Goal: Task Accomplishment & Management: Complete application form

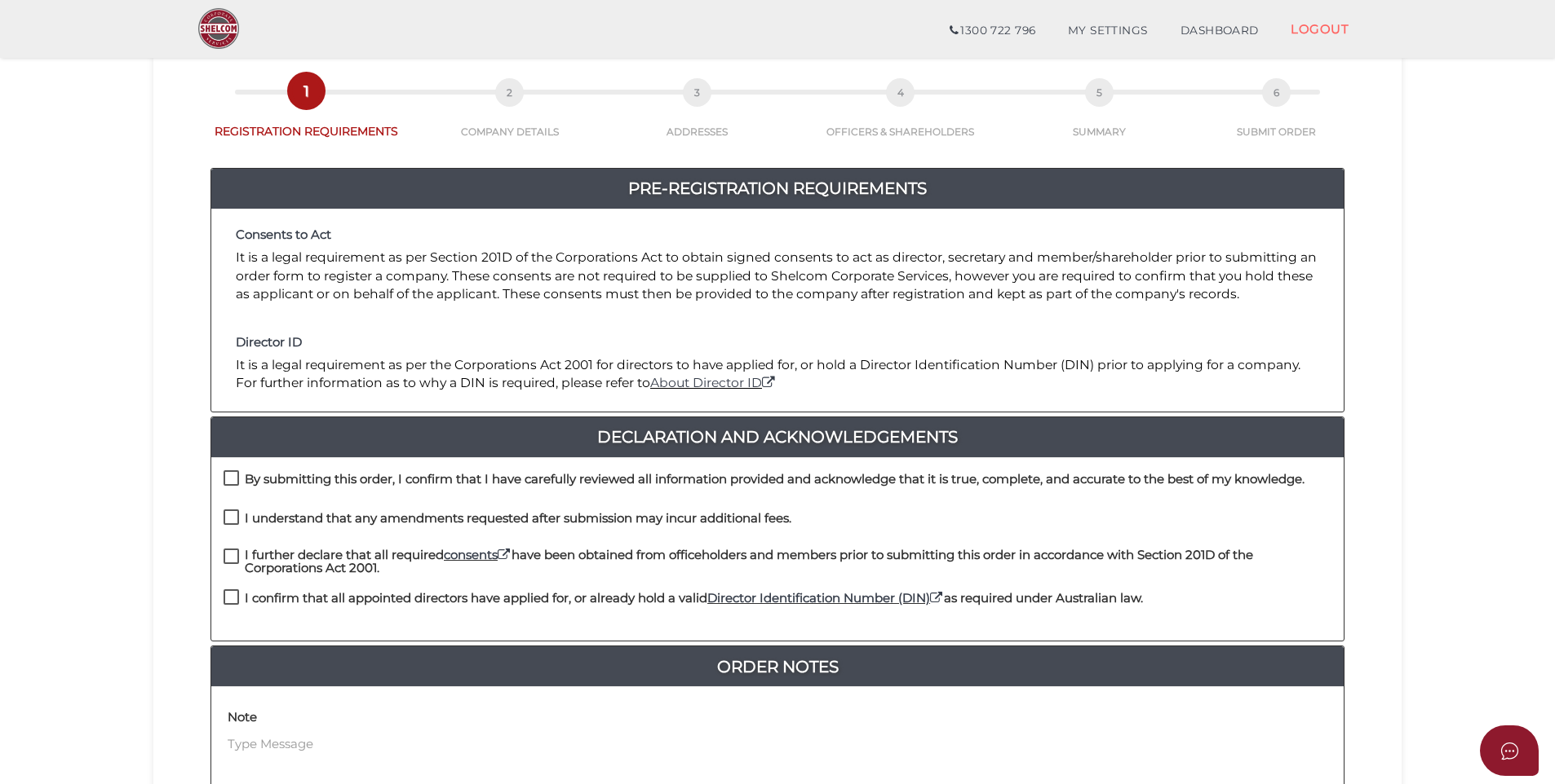
scroll to position [9, 0]
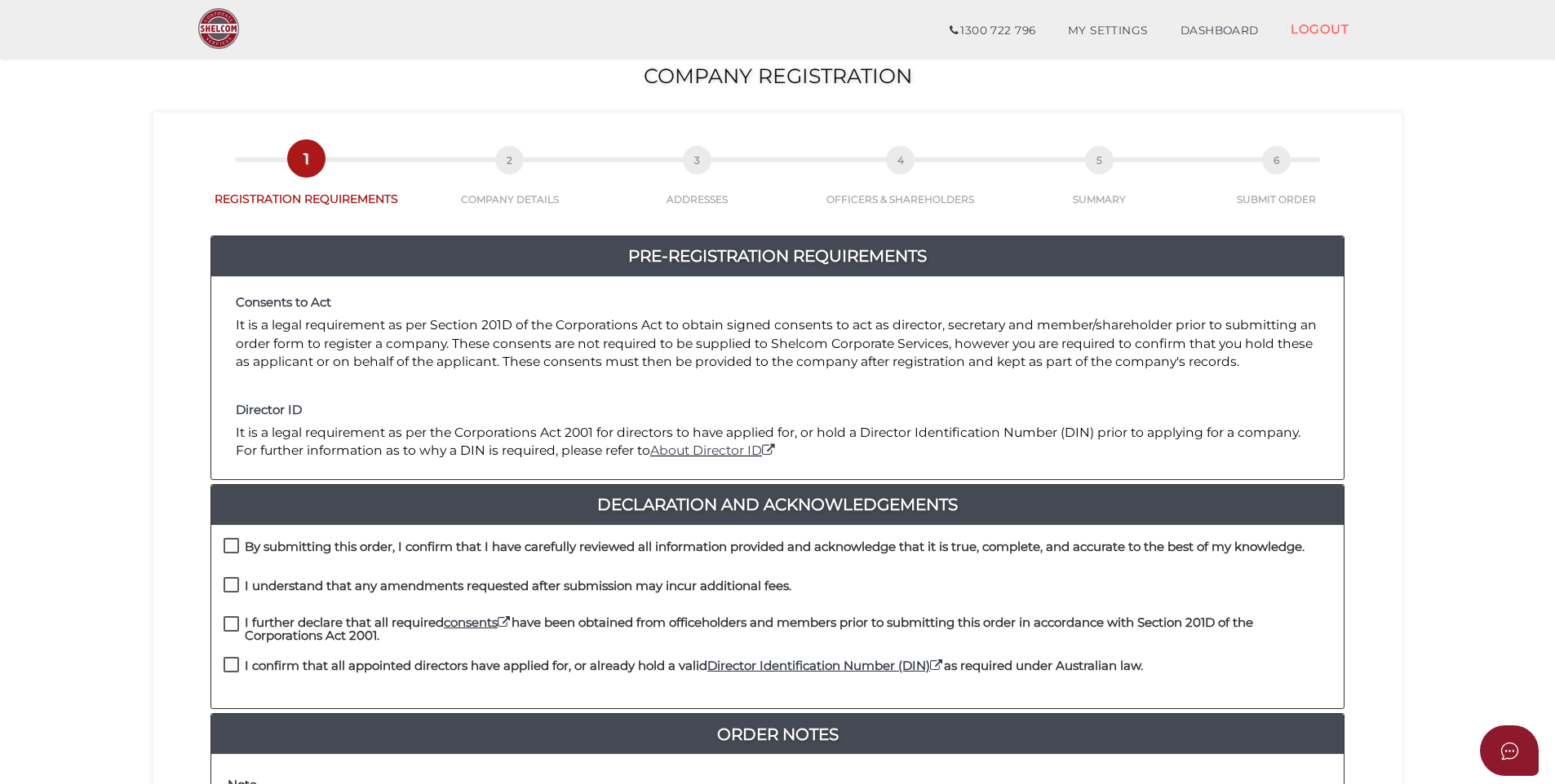
click at [232, 542] on label "By submitting this order, I confirm that I have carefully reviewed all informat…" at bounding box center [763, 551] width 1081 height 20
checkbox input "true"
click at [232, 587] on label "I understand that any amendments requested after submission may incur additiona…" at bounding box center [506, 589] width 568 height 20
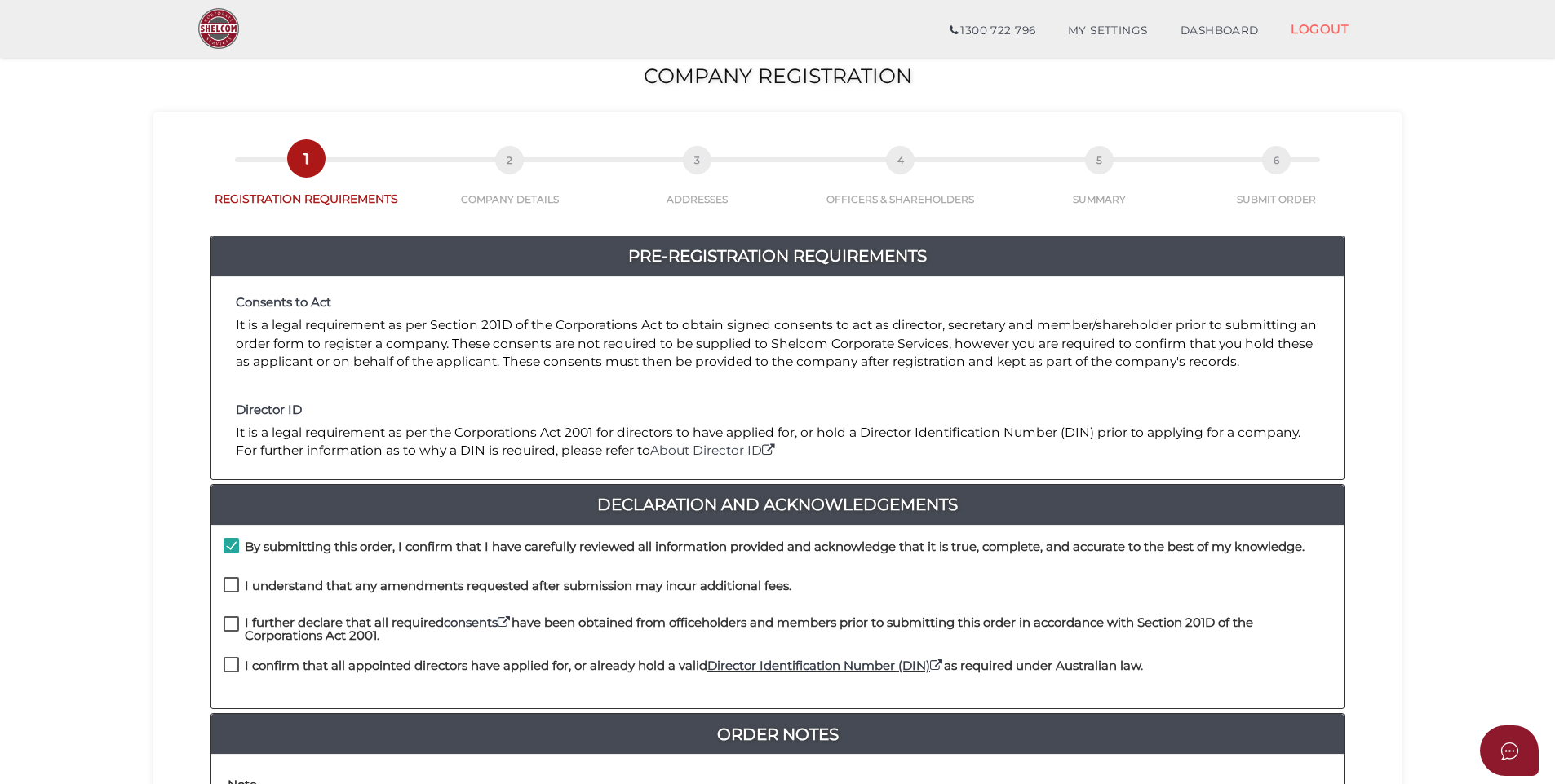
checkbox input "true"
click at [232, 625] on label "I further declare that all required consents have been obtained from officehold…" at bounding box center [777, 627] width 1108 height 20
checkbox input "true"
click at [233, 667] on label "I confirm that all appointed directors have applied for, or already hold a vali…" at bounding box center [683, 670] width 920 height 20
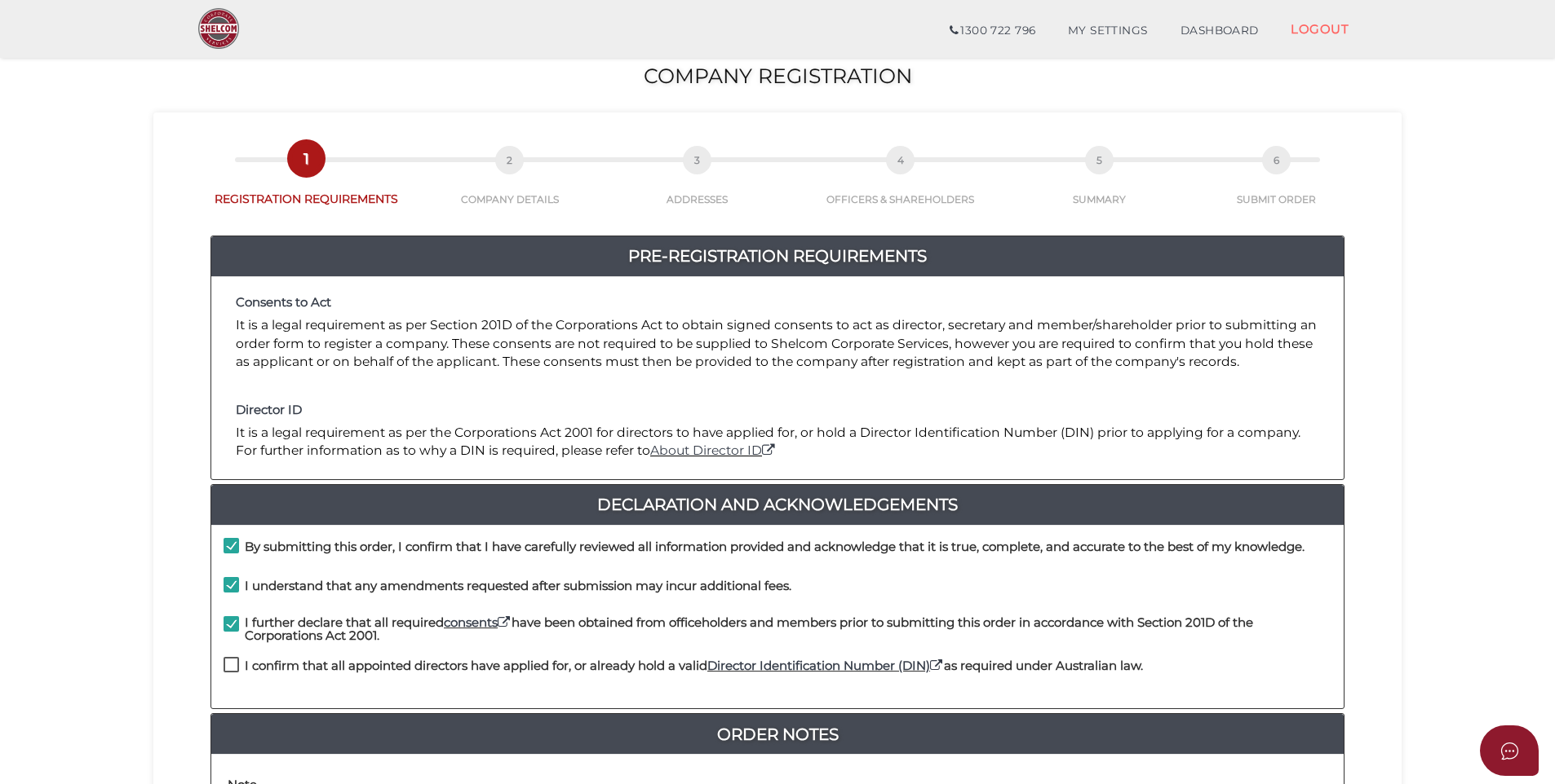
checkbox input "true"
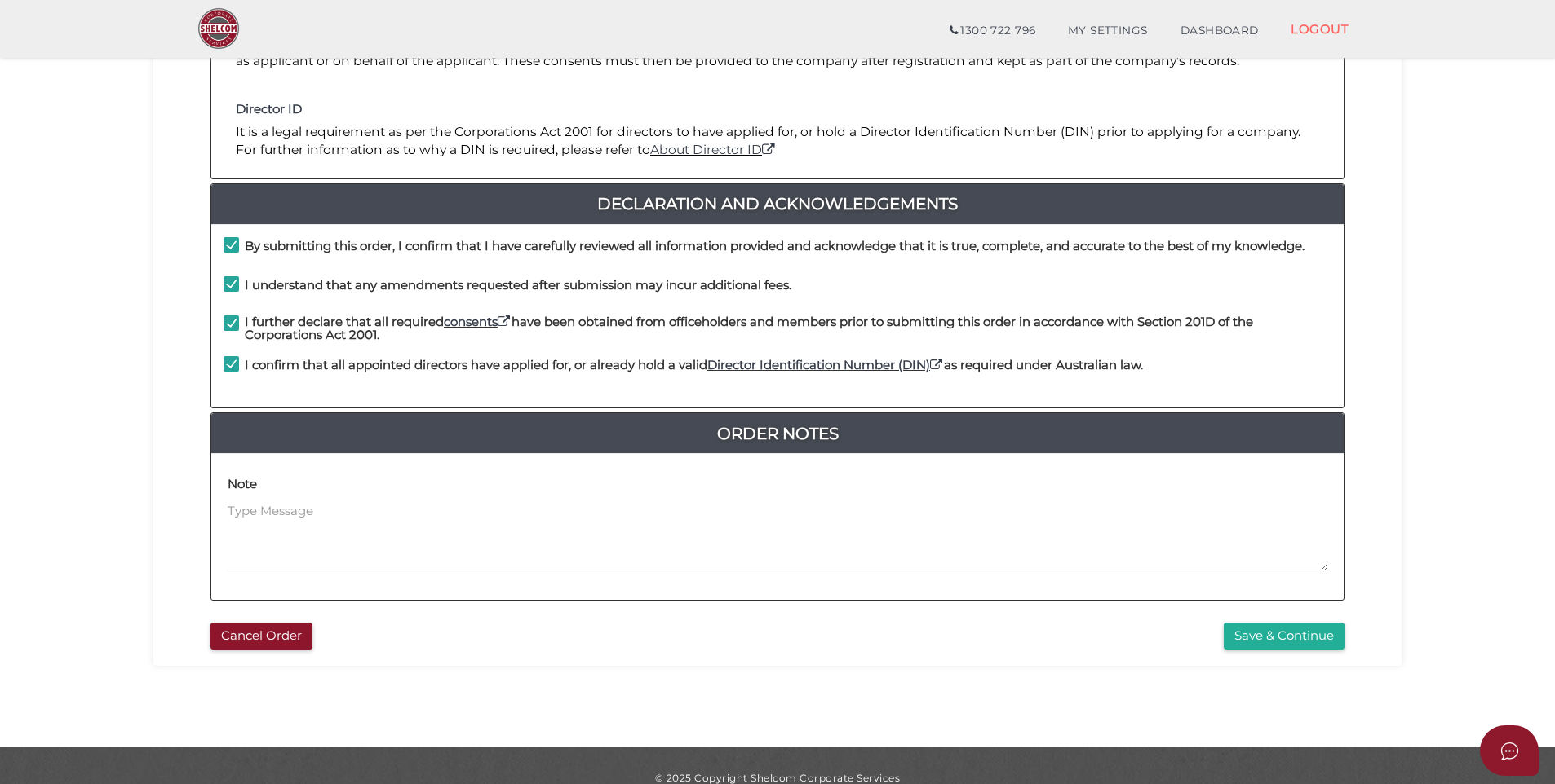
scroll to position [335, 0]
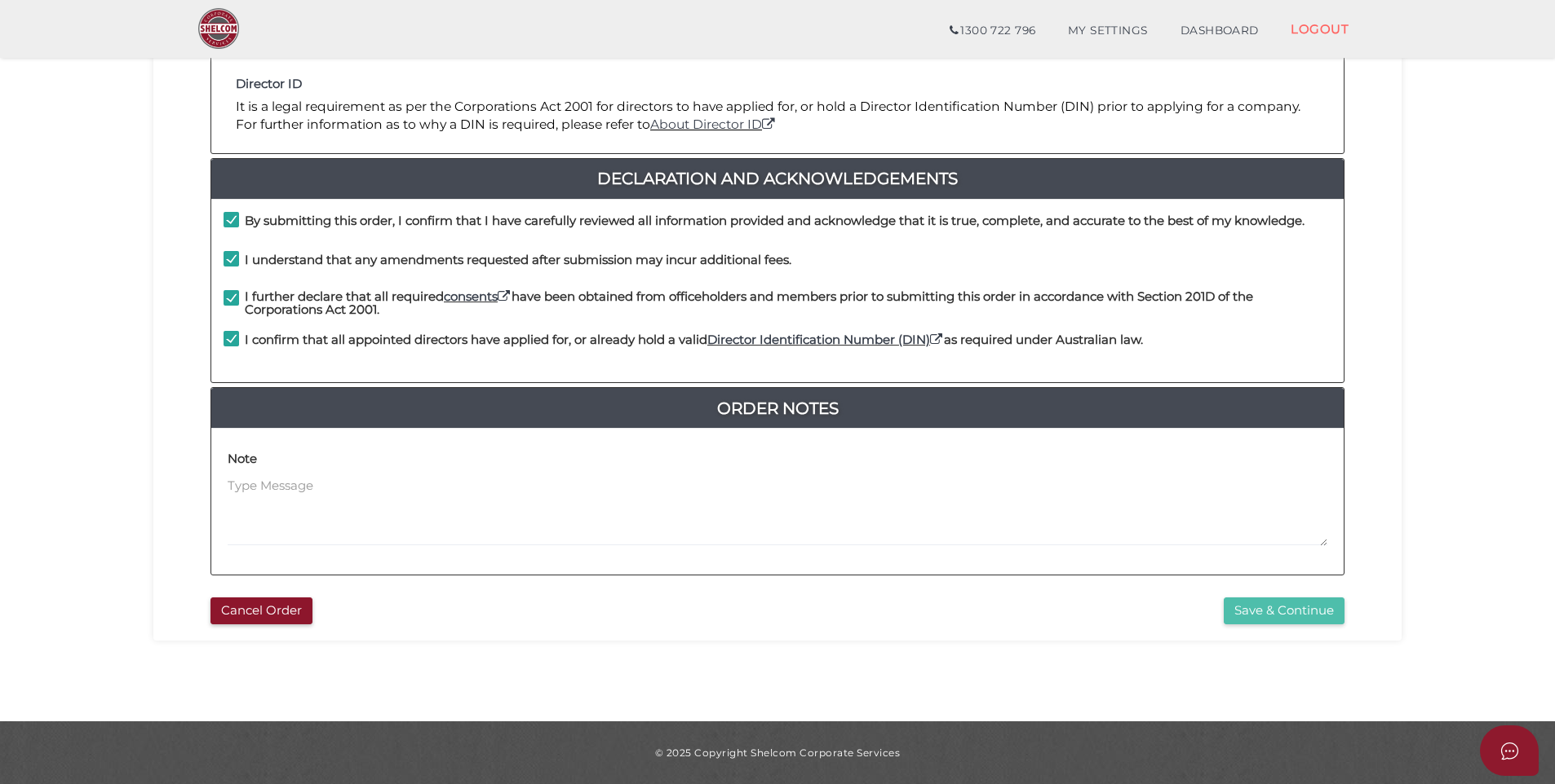
click at [1260, 612] on button "Save & Continue" at bounding box center [1283, 610] width 121 height 26
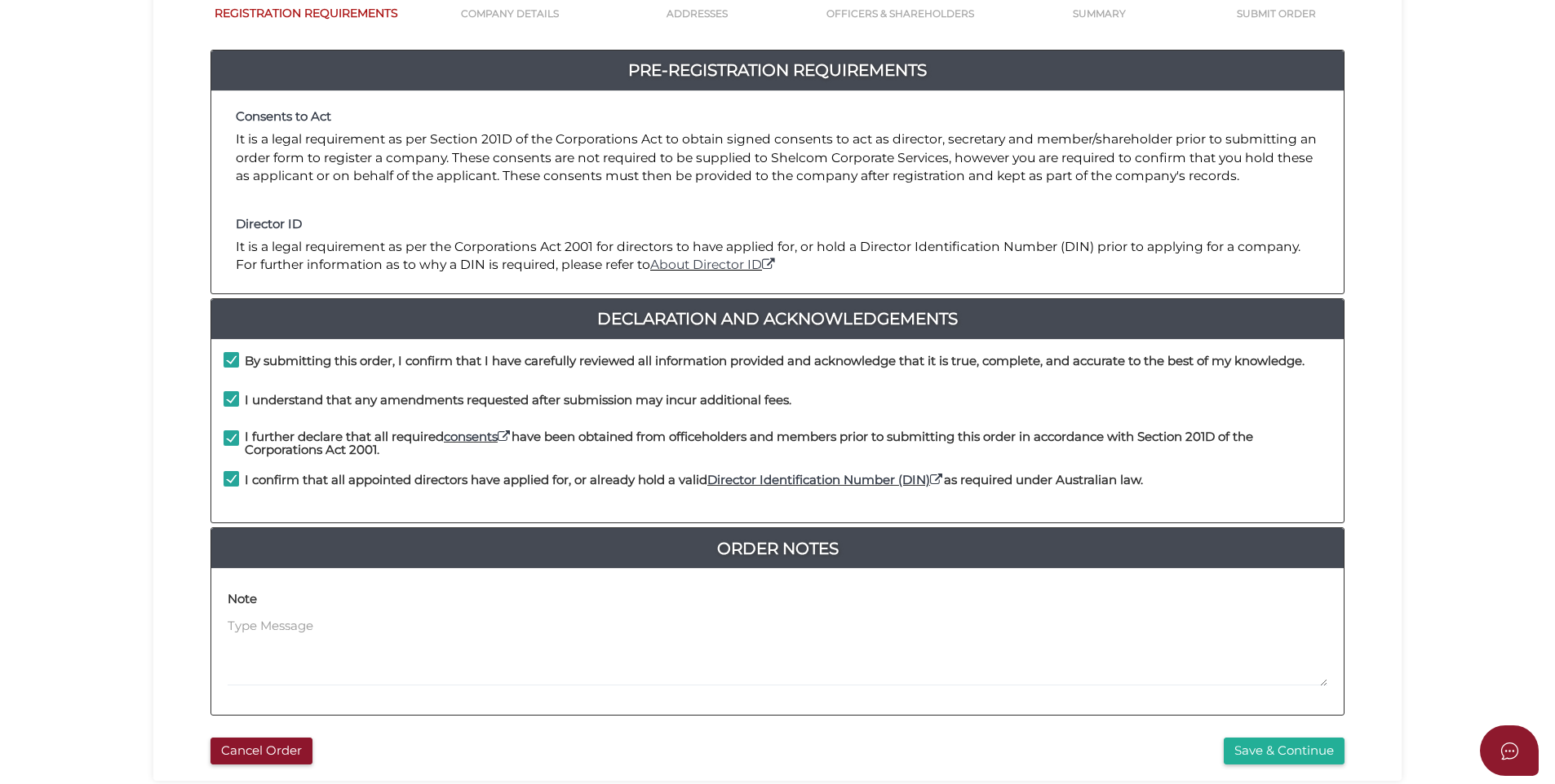
scroll to position [0, 0]
